Goal: Navigation & Orientation: Find specific page/section

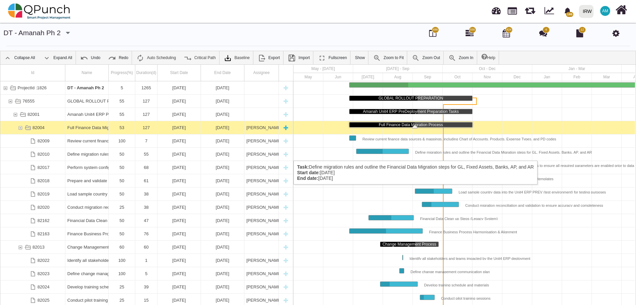
scroll to position [0, 23]
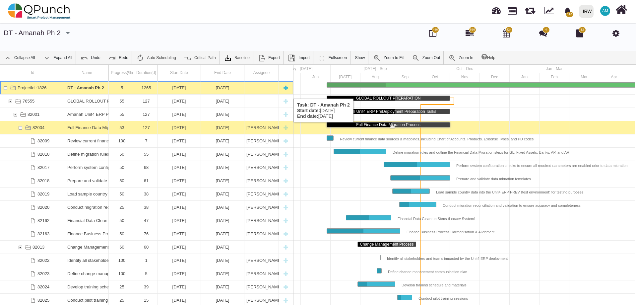
click at [136, 92] on div "1265" at bounding box center [146, 87] width 22 height 13
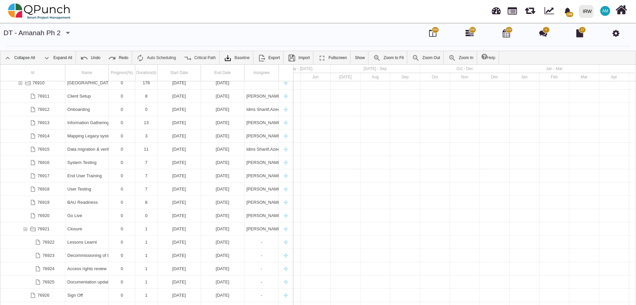
scroll to position [0, 0]
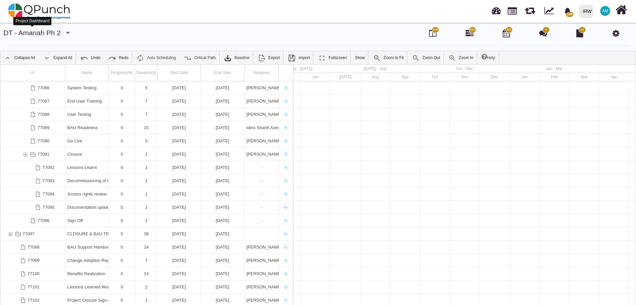
click at [36, 34] on link "DT - Amanah Ph 2" at bounding box center [32, 33] width 57 height 8
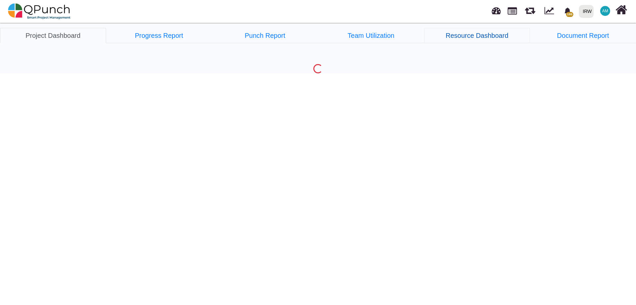
click at [490, 35] on link "Resource Dashboard" at bounding box center [477, 35] width 106 height 15
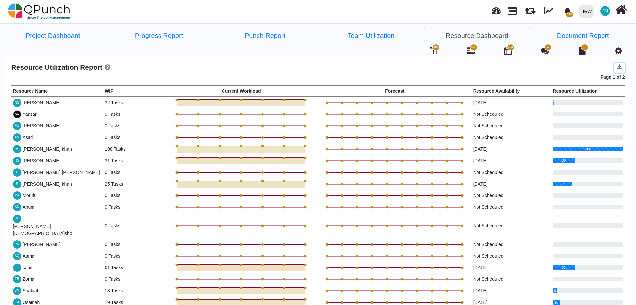
click at [622, 67] on icon at bounding box center [620, 67] width 6 height 6
click at [570, 35] on link "Document Report" at bounding box center [583, 35] width 106 height 15
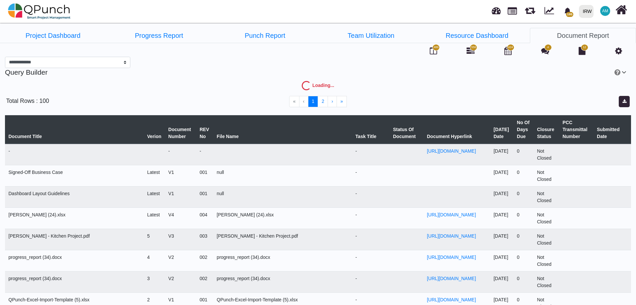
select select "***"
select select
select select "****"
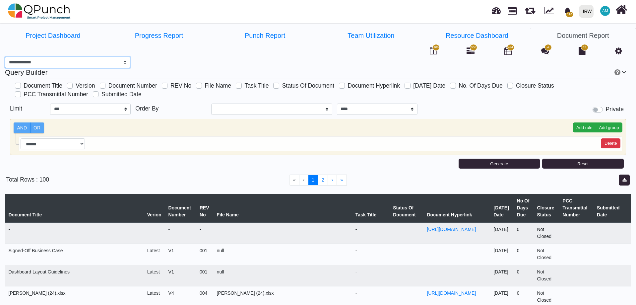
click at [101, 65] on select "**********" at bounding box center [67, 62] width 125 height 11
click at [101, 64] on select "**********" at bounding box center [67, 62] width 125 height 11
click at [61, 34] on link "Project Dashboard" at bounding box center [53, 35] width 106 height 15
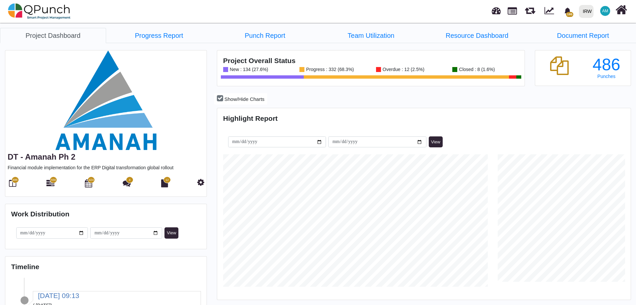
scroll to position [132, 137]
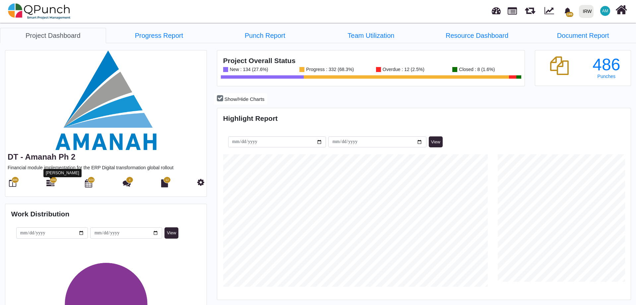
click at [49, 183] on icon at bounding box center [50, 183] width 8 height 8
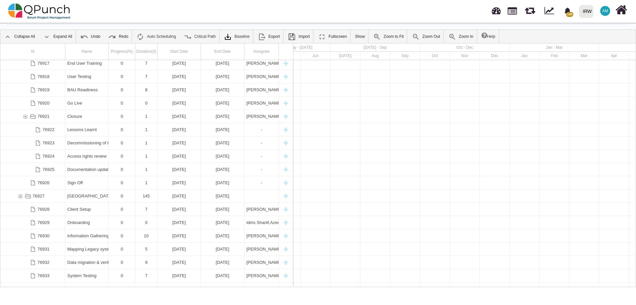
drag, startPoint x: 233, startPoint y: 287, endPoint x: 251, endPoint y: 287, distance: 18.6
click at [251, 287] on body "195 Notification Clear Sample data file reveiw Adil.shahzad 08-10-2025 13-10-20…" at bounding box center [318, 152] width 636 height 305
drag, startPoint x: 248, startPoint y: 285, endPoint x: 263, endPoint y: 285, distance: 14.6
click at [263, 285] on div "Id Name Progress(%) Duration(d) Start Date End Date Assignee 76917 End User Tra…" at bounding box center [318, 164] width 636 height 243
click at [264, 287] on body "195 Notification Clear Sample data file reveiw Adil.shahzad 08-10-2025 13-10-20…" at bounding box center [318, 152] width 636 height 305
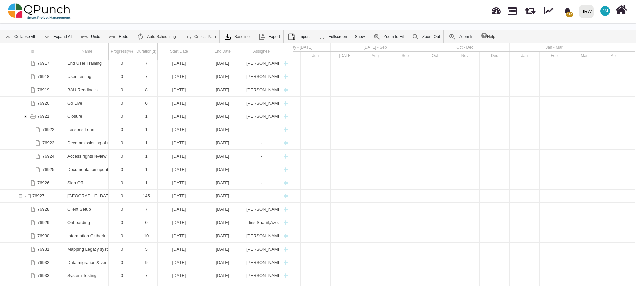
drag, startPoint x: 231, startPoint y: 286, endPoint x: 631, endPoint y: 213, distance: 406.9
click at [379, 271] on div "Id Name Progress(%) Duration(d) Start Date End Date Assignee 76917 End User Tra…" at bounding box center [318, 165] width 636 height 244
drag, startPoint x: 480, startPoint y: 221, endPoint x: 541, endPoint y: 209, distance: 62.9
click at [566, 289] on body "195 Notification Clear Sample data file reveiw Adil.shahzad 08-10-2025 13-10-20…" at bounding box center [318, 152] width 636 height 305
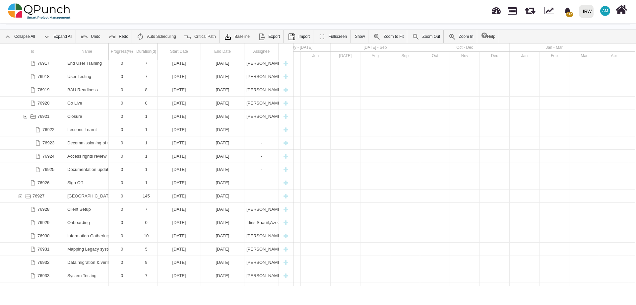
click at [565, 289] on body "195 Notification Clear Sample data file reveiw Adil.shahzad 08-10-2025 13-10-20…" at bounding box center [318, 152] width 636 height 305
click at [564, 288] on body "195 Notification Clear Sample data file reveiw Adil.shahzad 08-10-2025 13-10-20…" at bounding box center [318, 152] width 636 height 305
click at [562, 287] on body "195 Notification Clear Sample data file reveiw Adil.shahzad 08-10-2025 13-10-20…" at bounding box center [318, 152] width 636 height 305
drag, startPoint x: 360, startPoint y: 287, endPoint x: 432, endPoint y: 288, distance: 71.4
click at [432, 288] on body "195 Notification Clear Sample data file reveiw Adil.shahzad 08-10-2025 13-10-20…" at bounding box center [318, 152] width 636 height 305
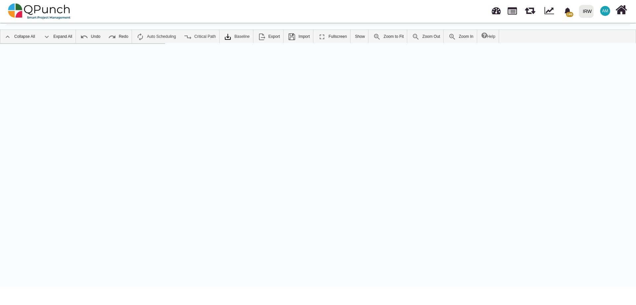
scroll to position [0, 434]
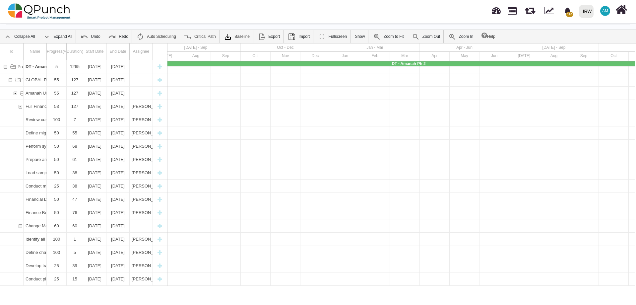
drag, startPoint x: 331, startPoint y: 287, endPoint x: 300, endPoint y: 285, distance: 30.9
click at [301, 285] on div "Id Name Progress(%) Duration(d) Start Date End Date Assignee ProjectId :1826 DT…" at bounding box center [318, 165] width 636 height 244
drag, startPoint x: 300, startPoint y: 285, endPoint x: 326, endPoint y: 289, distance: 26.0
click at [326, 289] on body "195 Notification Clear Sample data file reveiw Adil.shahzad 08-10-2025 13-10-20…" at bounding box center [318, 152] width 636 height 305
drag, startPoint x: 332, startPoint y: 284, endPoint x: 353, endPoint y: 286, distance: 21.6
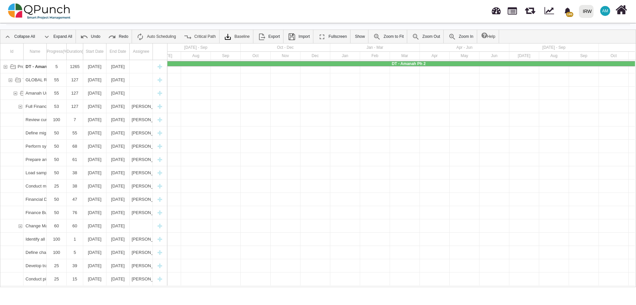
click at [353, 286] on div "Id Name Progress(%) Duration(d) Start Date End Date Assignee ProjectId :1826 DT…" at bounding box center [318, 165] width 636 height 244
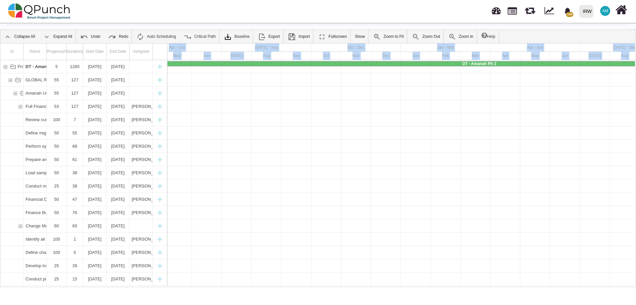
scroll to position [0, 302]
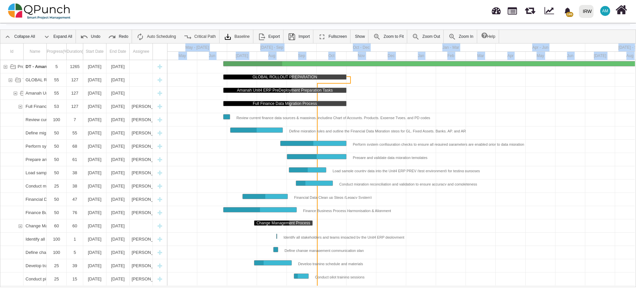
click at [208, 55] on div "Jun" at bounding box center [212, 56] width 30 height 8
click at [468, 185] on div "Conduct migration reconciliation and validation to ensure accuracy and complete…" at bounding box center [405, 183] width 145 height 5
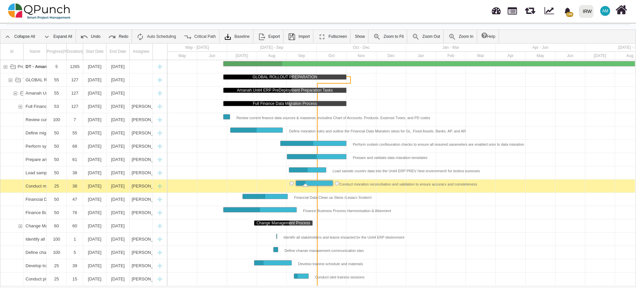
click at [188, 12] on nav "195 Notification Clear Sample data file reveiw Adil.shahzad 08-10-2025 13-10-20…" at bounding box center [318, 11] width 636 height 23
click at [37, 13] on img at bounding box center [39, 11] width 63 height 20
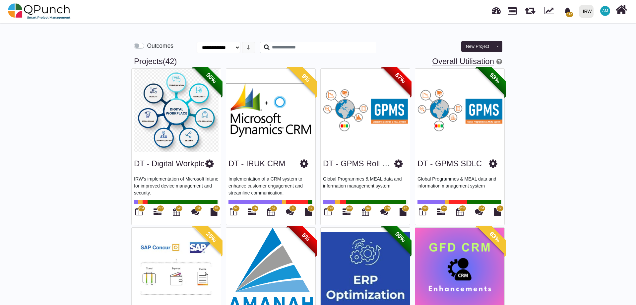
click at [462, 60] on link "Overall Utilisation" at bounding box center [463, 61] width 62 height 9
select select "**********"
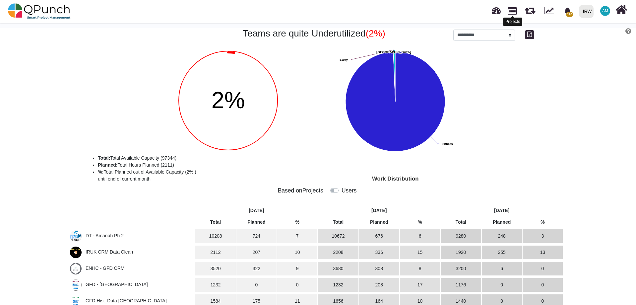
click at [517, 9] on link at bounding box center [512, 10] width 9 height 11
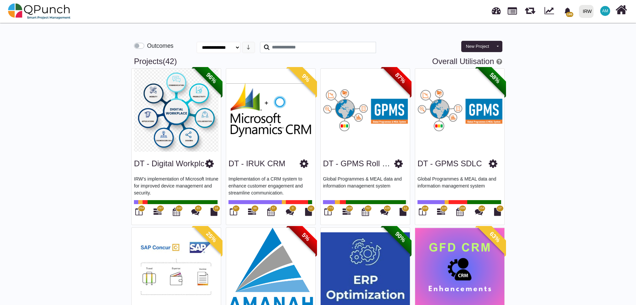
click at [147, 47] on label "Outcomes" at bounding box center [160, 45] width 27 height 9
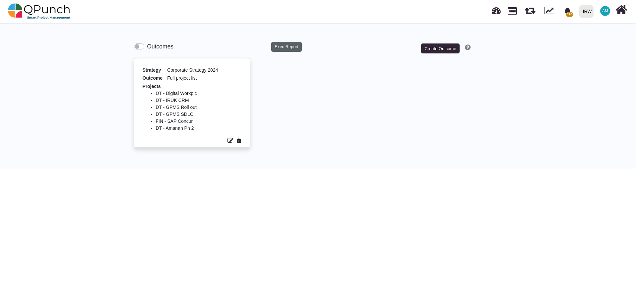
click at [278, 45] on button "Exec Report" at bounding box center [286, 47] width 31 height 10
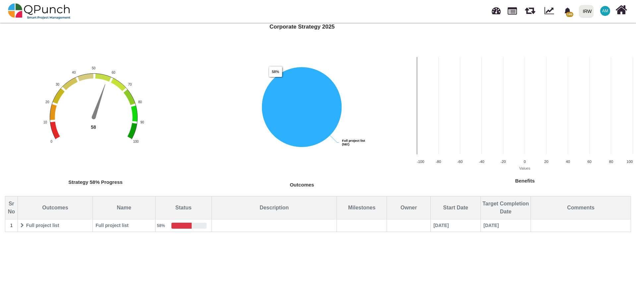
scroll to position [64, 0]
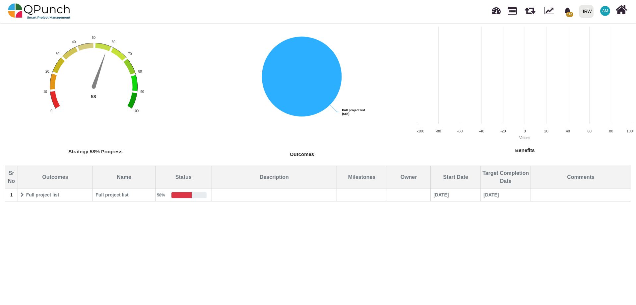
click at [21, 195] on icon at bounding box center [22, 194] width 3 height 5
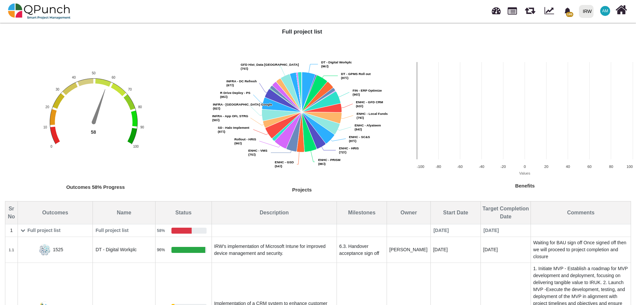
scroll to position [0, 0]
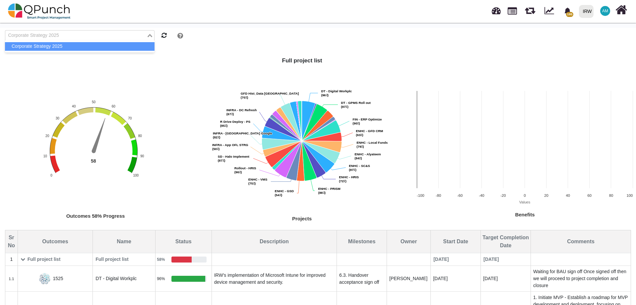
click at [87, 36] on input "Search for option" at bounding box center [76, 35] width 140 height 7
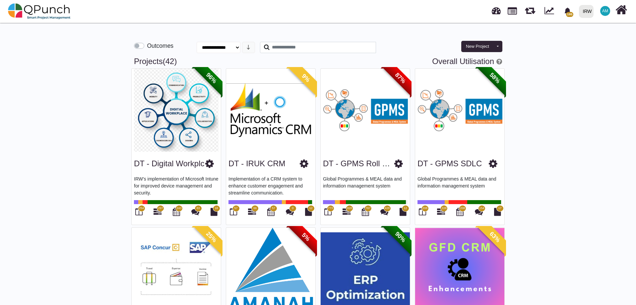
click at [297, 50] on input "text" at bounding box center [318, 47] width 116 height 11
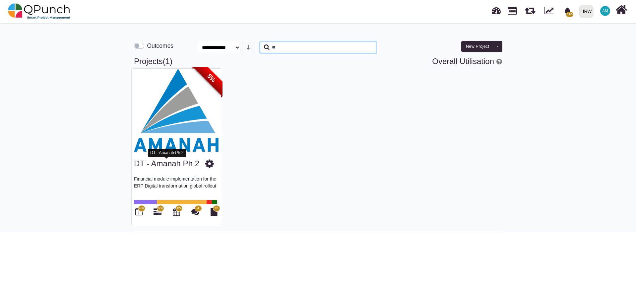
type input "**"
click at [179, 166] on link "DT - Amanah Ph 2" at bounding box center [166, 163] width 65 height 9
click at [164, 166] on link "DT - Amanah Ph 2" at bounding box center [166, 163] width 65 height 9
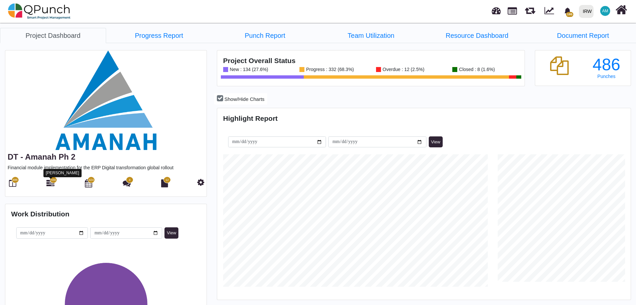
click at [47, 185] on icon at bounding box center [50, 183] width 8 height 8
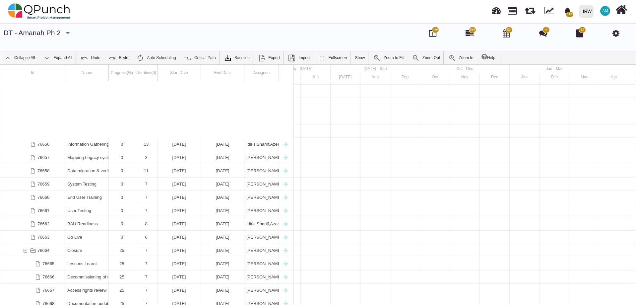
scroll to position [1463, 0]
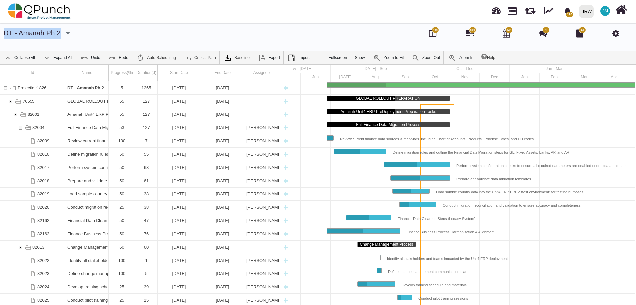
drag, startPoint x: 61, startPoint y: 33, endPoint x: 0, endPoint y: 33, distance: 60.7
click at [0, 32] on div "DT - Amanah Ph 2 DT - Digital Workplc DT - IRUK CRM DT - GPMS Roll out DT - GPM…" at bounding box center [318, 37] width 636 height 18
copy link "DT - Amanah Ph 2"
click at [103, 31] on h4 "DT - Amanah Ph 2 DT - Digital Workplc DT - IRUK CRM DT - GPMS Roll out DT - GPM…" at bounding box center [61, 33] width 114 height 11
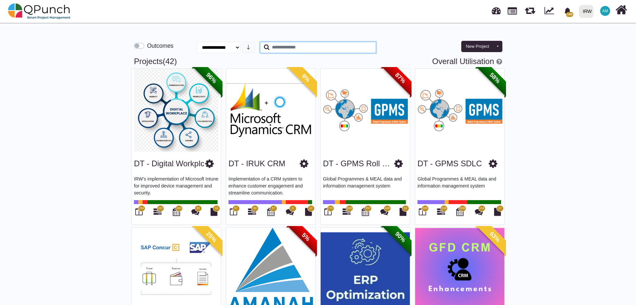
click at [286, 48] on input "text" at bounding box center [318, 47] width 116 height 11
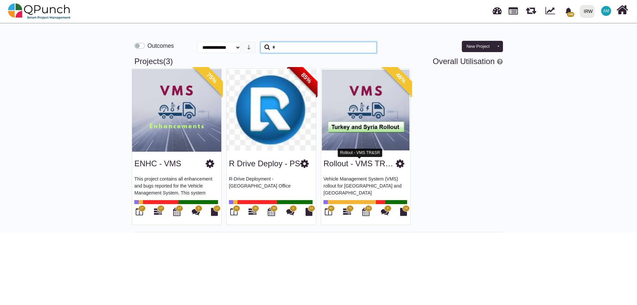
type input "*"
click at [361, 163] on link "Rollout - VMS TR&SR" at bounding box center [363, 163] width 78 height 9
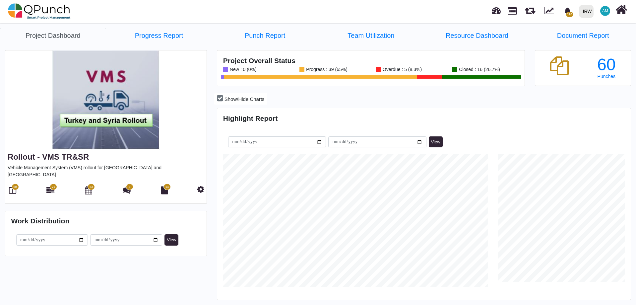
scroll to position [183, 412]
click at [11, 186] on icon at bounding box center [12, 190] width 7 height 8
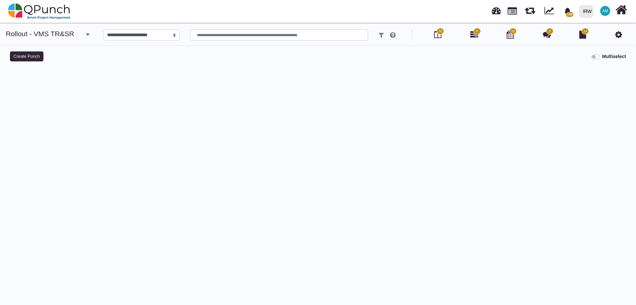
select select
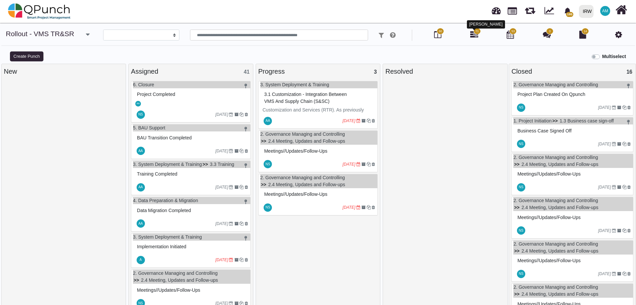
click at [473, 35] on icon at bounding box center [475, 35] width 8 height 8
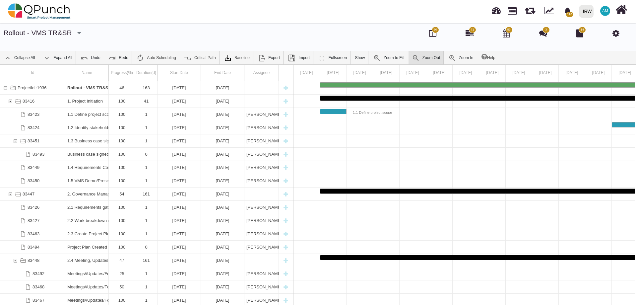
click at [427, 59] on link "Zoom Out" at bounding box center [426, 57] width 35 height 13
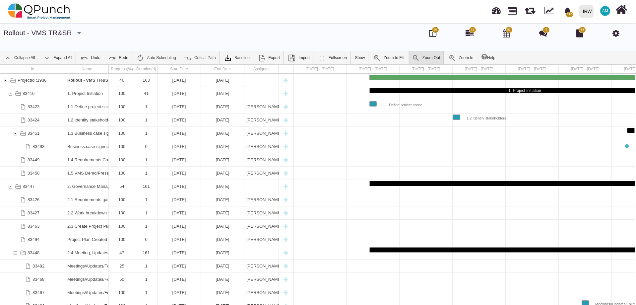
click at [427, 59] on link "Zoom Out" at bounding box center [426, 57] width 35 height 13
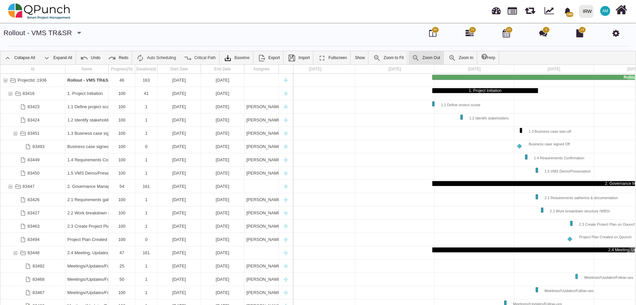
click at [427, 59] on link "Zoom Out" at bounding box center [426, 57] width 35 height 13
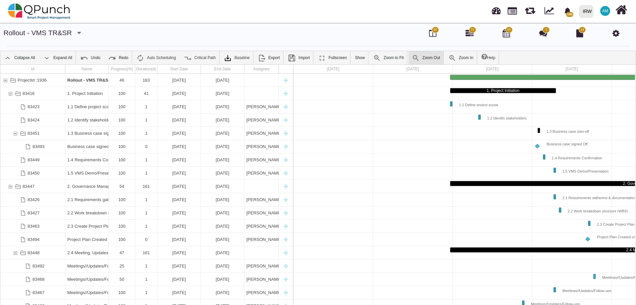
click at [427, 59] on link "Zoom Out" at bounding box center [426, 57] width 35 height 13
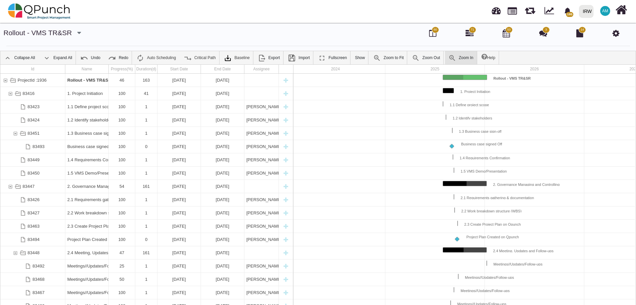
click at [462, 56] on link "Zoom In" at bounding box center [461, 57] width 32 height 13
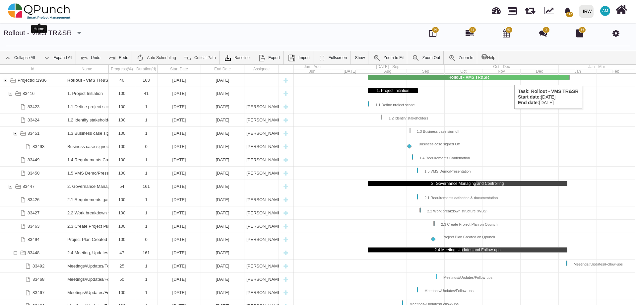
click at [12, 11] on img at bounding box center [39, 11] width 63 height 20
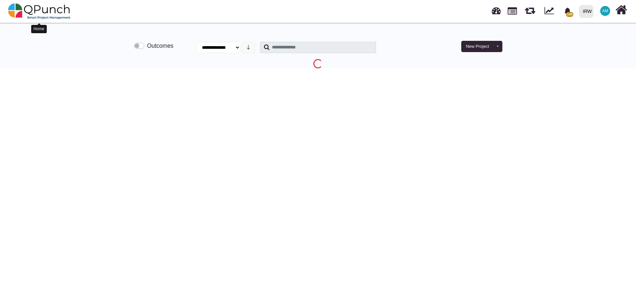
click at [48, 4] on img at bounding box center [39, 11] width 63 height 20
click at [45, 7] on img at bounding box center [39, 11] width 63 height 20
click at [41, 7] on img at bounding box center [39, 11] width 63 height 20
